Goal: Task Accomplishment & Management: Complete application form

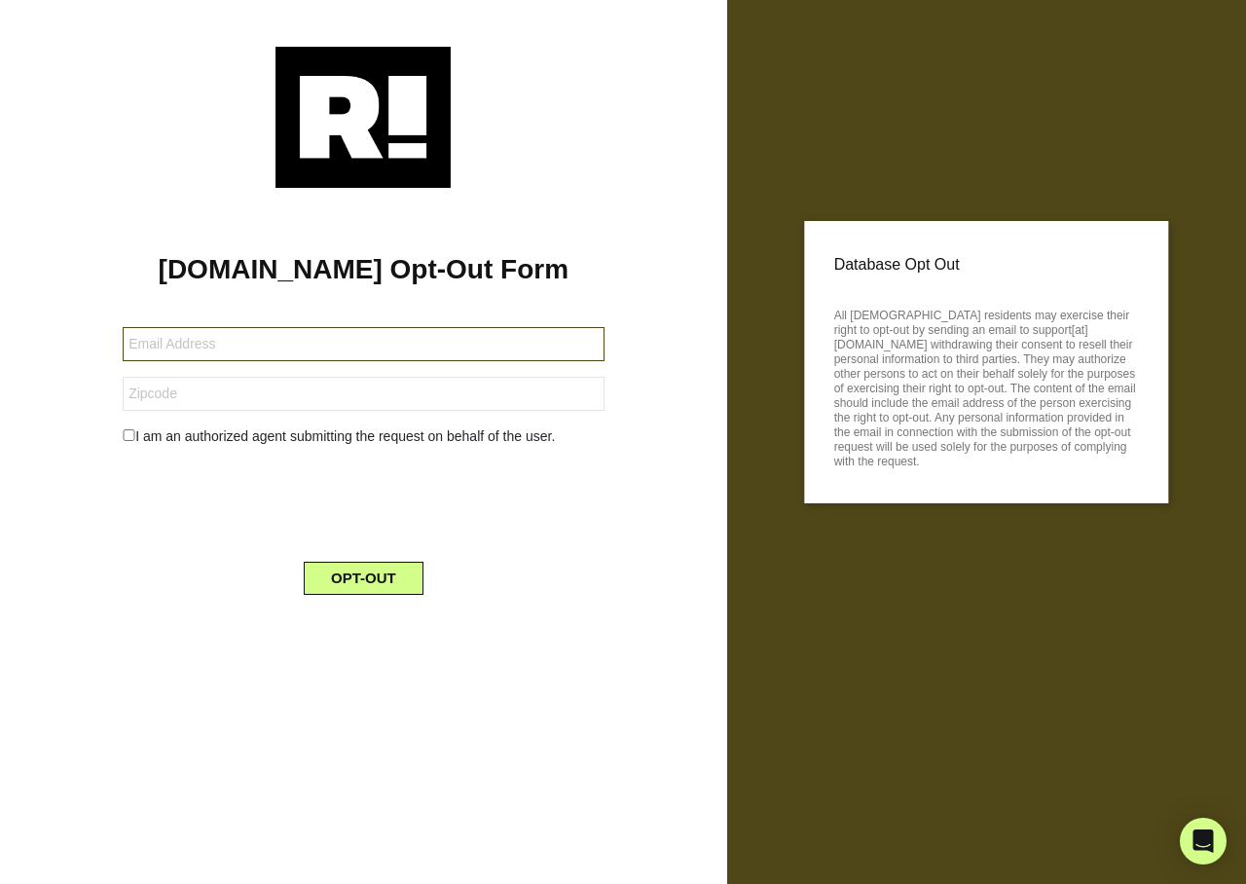
type input "[EMAIL_ADDRESS][DOMAIN_NAME]"
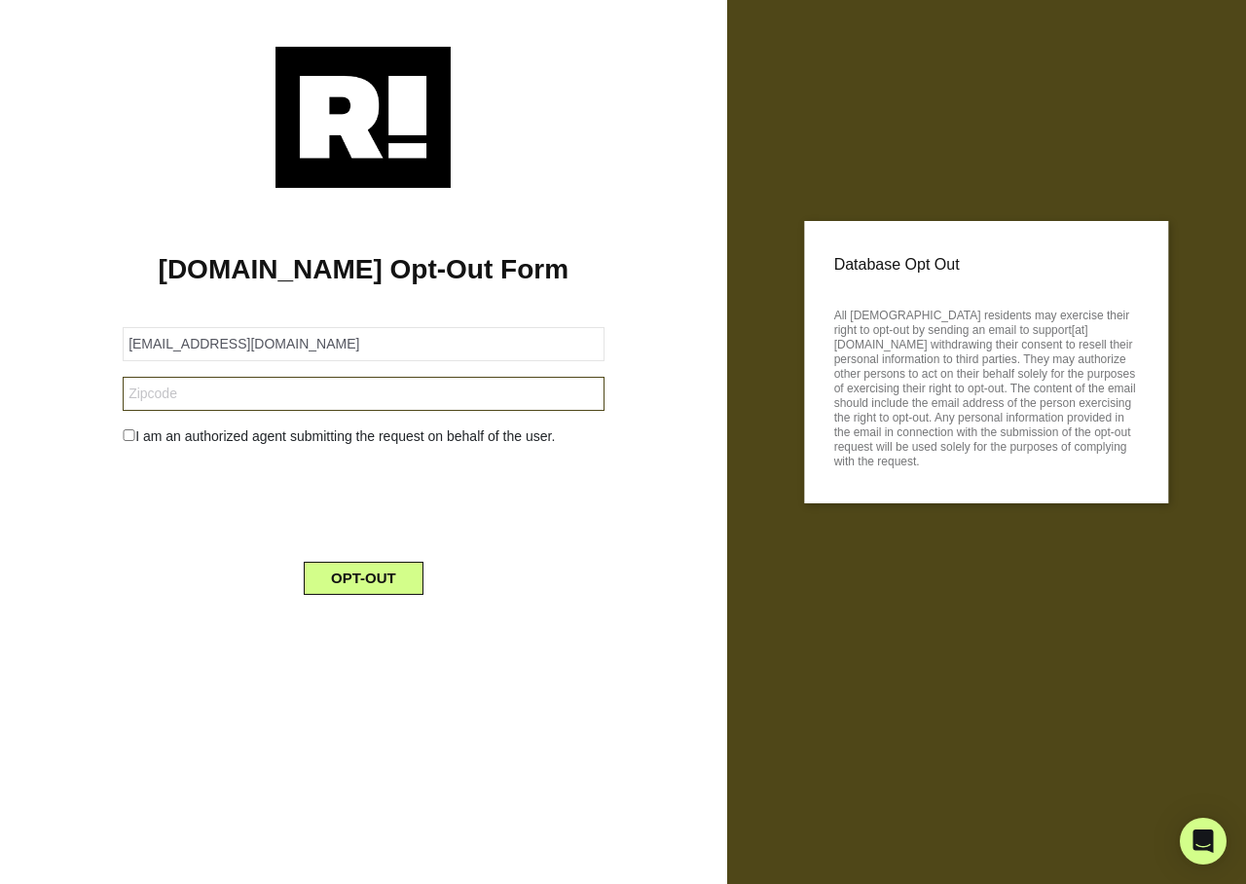
type input "95667"
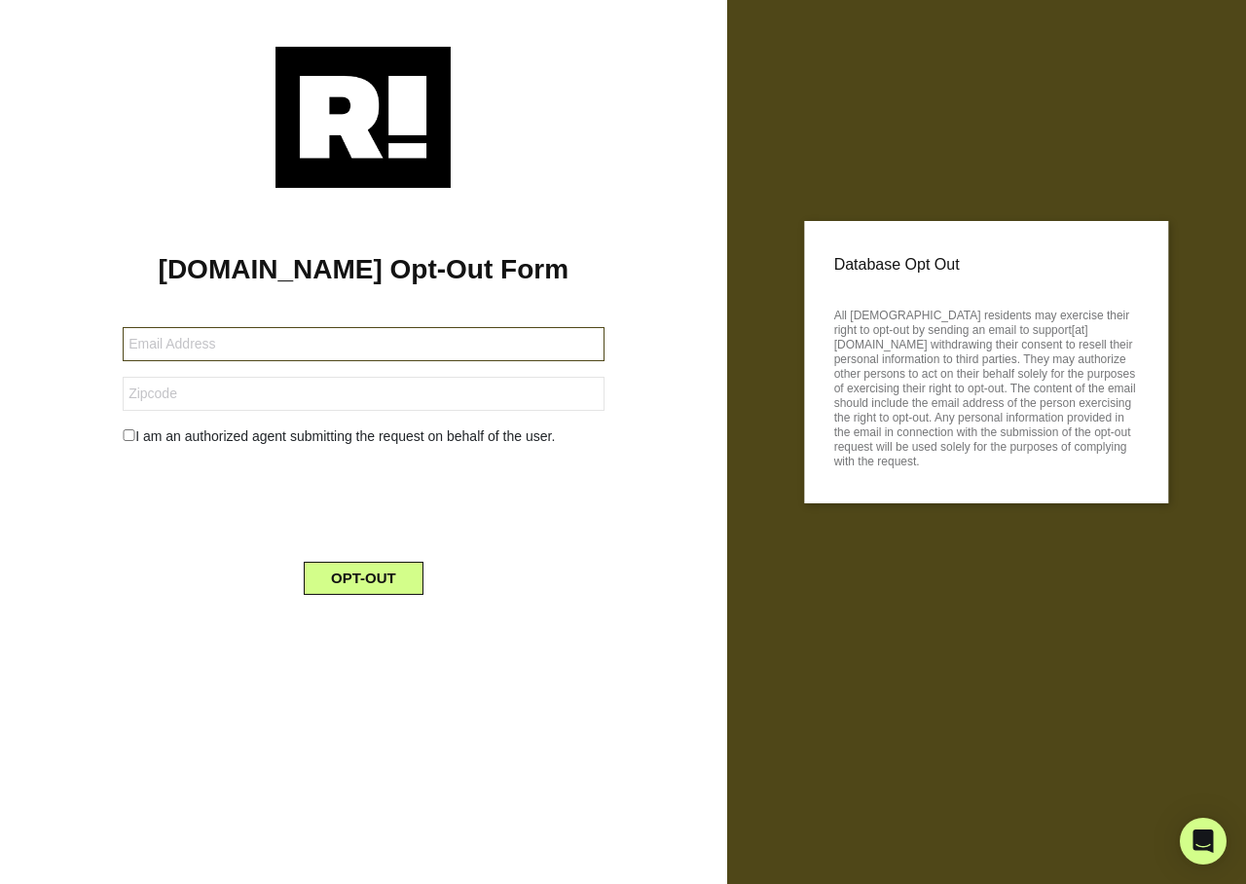
type input "[EMAIL_ADDRESS][DOMAIN_NAME]"
type input "02637"
type input "[PERSON_NAME][EMAIL_ADDRESS][DOMAIN_NAME]"
type input "92057"
type input "[EMAIL_ADDRESS][PERSON_NAME][DOMAIN_NAME]"
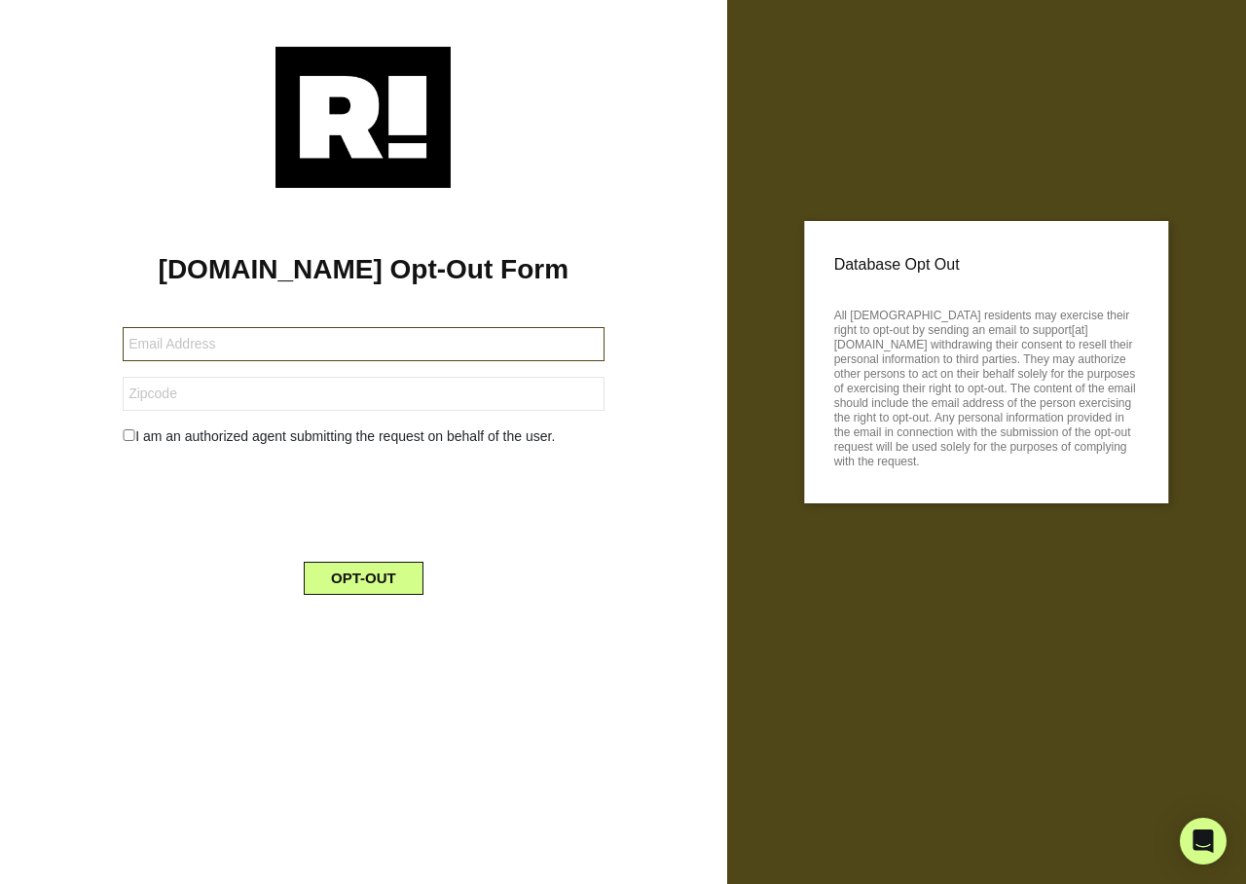
type input "[EMAIL_ADDRESS][DOMAIN_NAME]"
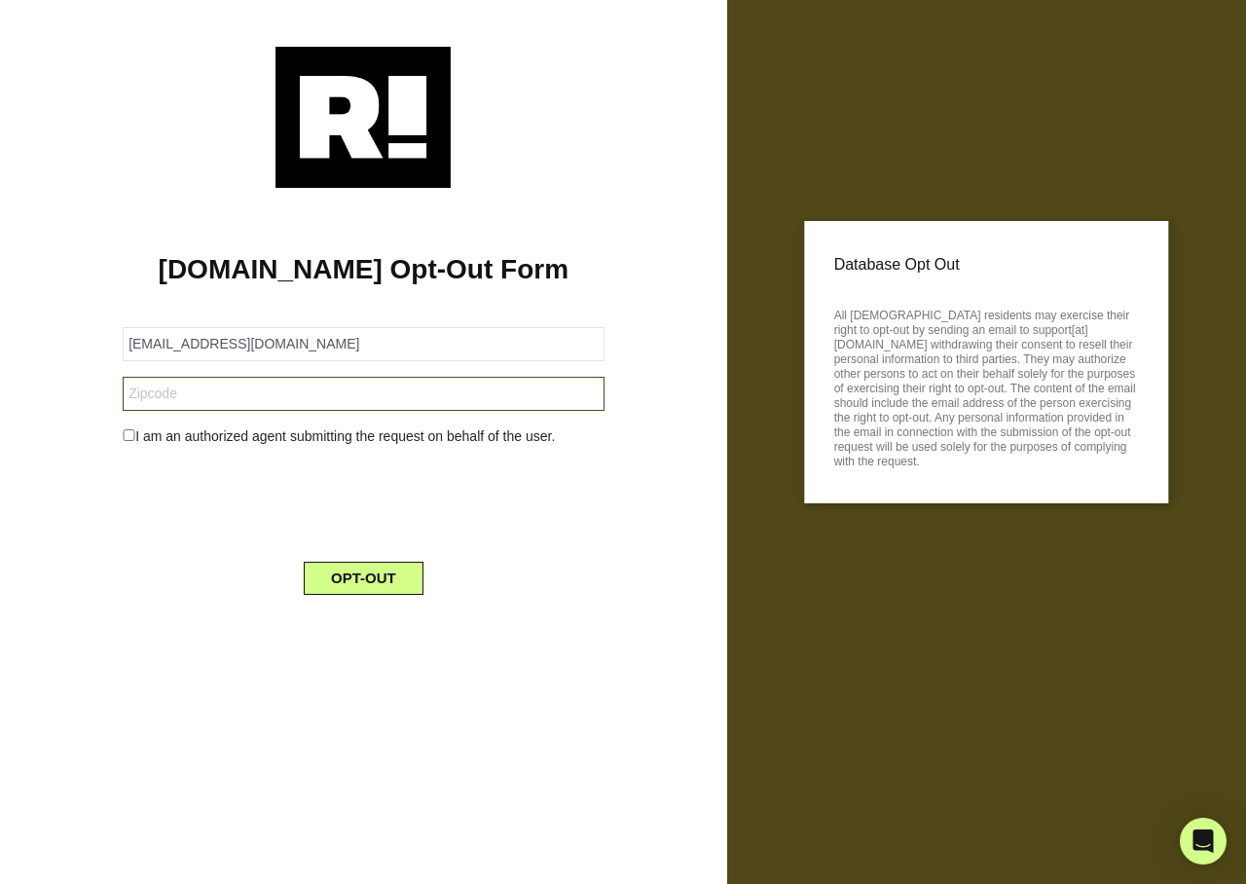
type input "54566"
